Goal: Find specific page/section: Find specific page/section

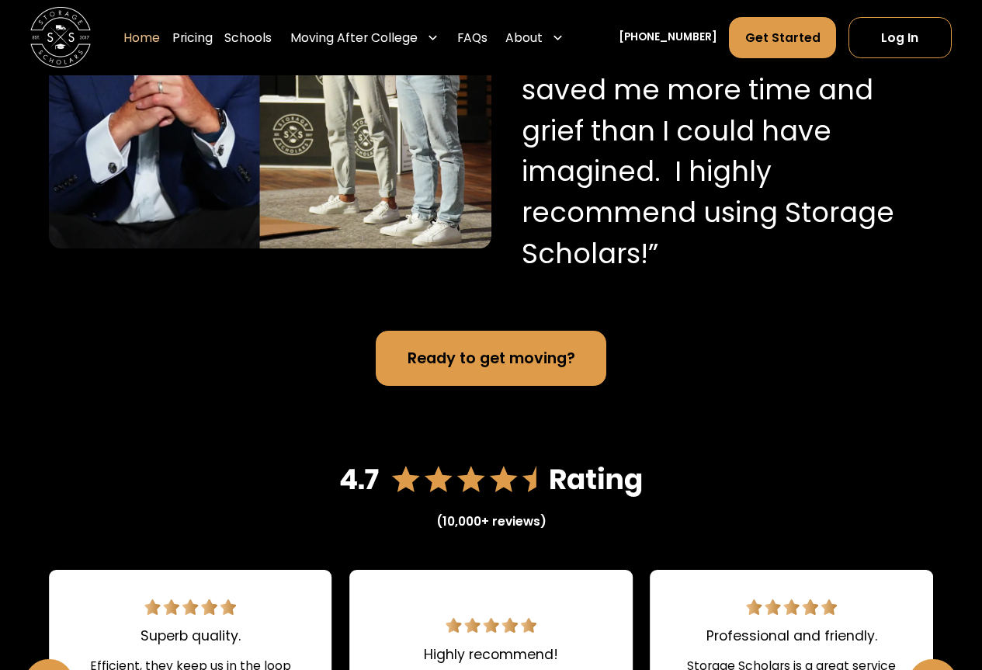
scroll to position [1397, 0]
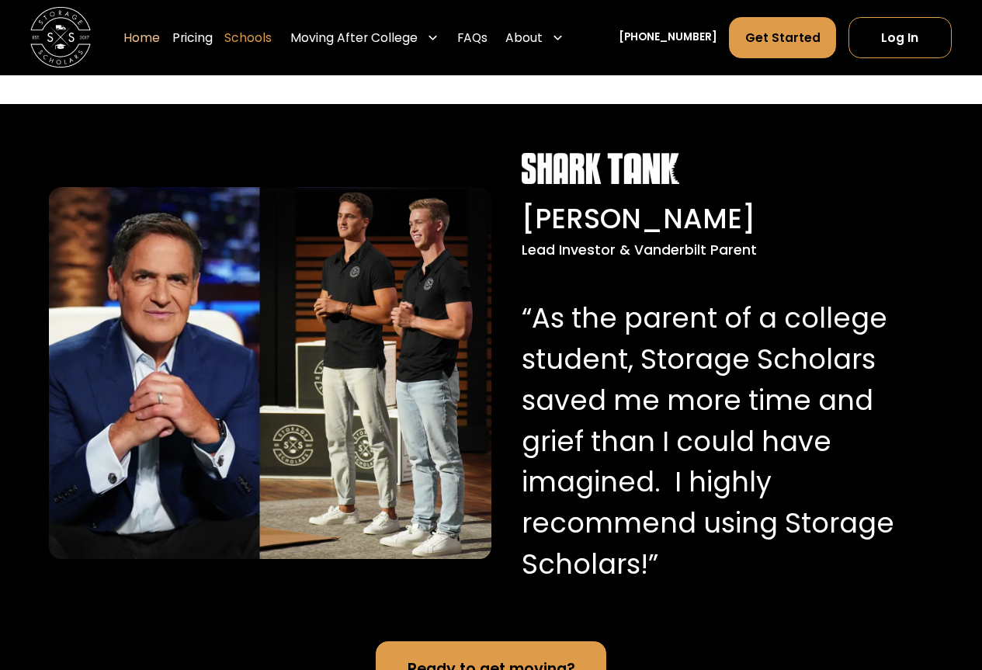
click at [267, 33] on link "Schools" at bounding box center [247, 38] width 47 height 43
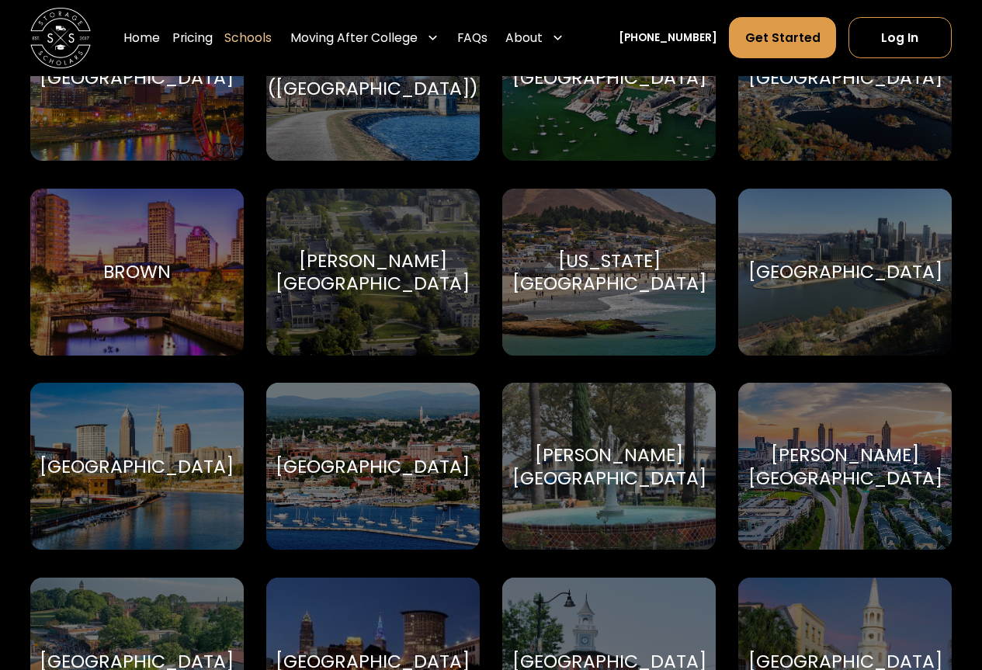
click at [380, 325] on div "[PERSON_NAME][GEOGRAPHIC_DATA] [PERSON_NAME][GEOGRAPHIC_DATA]" at bounding box center [372, 272] width 213 height 167
